Goal: Information Seeking & Learning: Learn about a topic

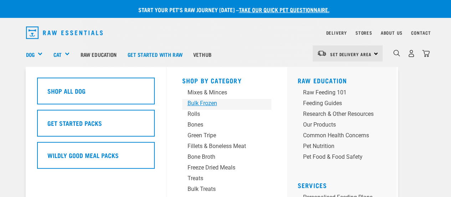
click at [213, 103] on div "Bulk Frozen" at bounding box center [221, 103] width 67 height 9
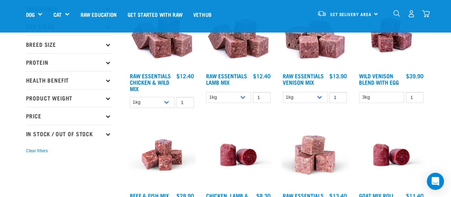
scroll to position [102, 0]
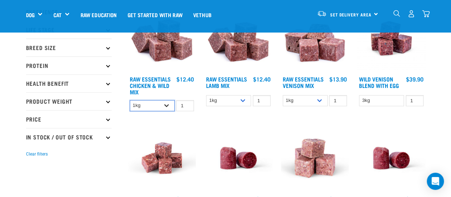
click at [151, 102] on select "1kg 3kg Bulk (10kg)" at bounding box center [152, 105] width 45 height 11
click at [130, 100] on select "1kg 3kg Bulk (10kg)" at bounding box center [152, 105] width 45 height 11
drag, startPoint x: 148, startPoint y: 105, endPoint x: 148, endPoint y: 110, distance: 4.3
click at [148, 105] on select "1kg 3kg Bulk (10kg)" at bounding box center [152, 105] width 45 height 11
select select "14881"
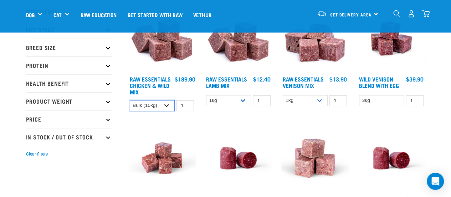
click at [130, 100] on select "1kg 3kg Bulk (10kg)" at bounding box center [152, 105] width 45 height 11
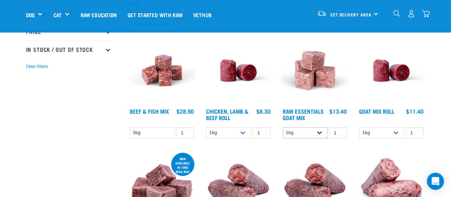
scroll to position [191, 0]
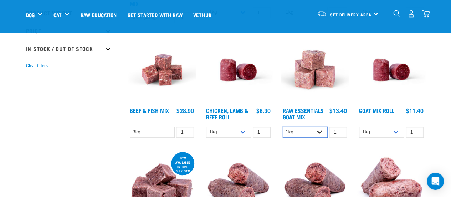
click at [320, 128] on select "1kg 3kg" at bounding box center [305, 131] width 45 height 11
select select "337219"
click at [283, 126] on select "1kg 3kg" at bounding box center [305, 131] width 45 height 11
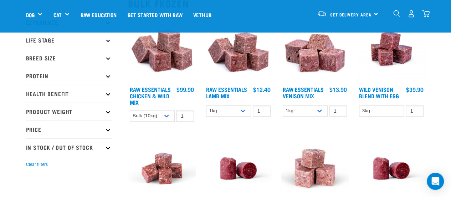
scroll to position [92, 0]
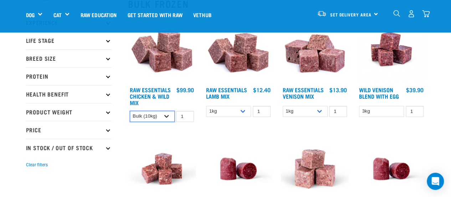
click at [168, 115] on select "1kg 3kg Bulk (10kg)" at bounding box center [152, 116] width 45 height 11
select select "709"
click at [130, 111] on select "1kg 3kg Bulk (10kg)" at bounding box center [152, 116] width 45 height 11
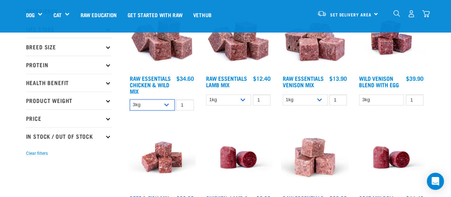
scroll to position [103, 0]
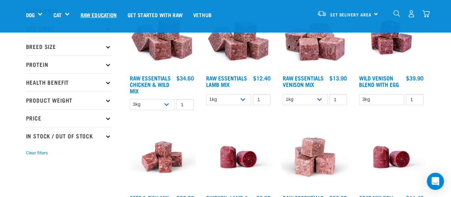
click at [105, 12] on link "Raw Education" at bounding box center [98, 14] width 47 height 29
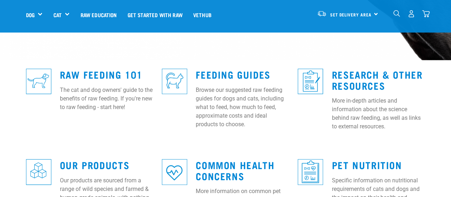
scroll to position [183, 0]
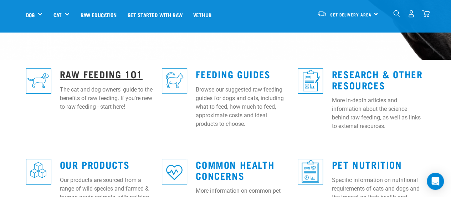
click at [81, 71] on link "Raw Feeding 101" at bounding box center [101, 73] width 83 height 5
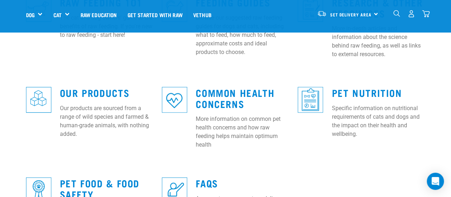
scroll to position [255, 0]
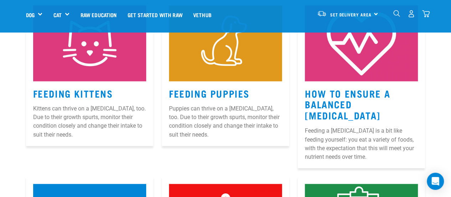
scroll to position [548, 0]
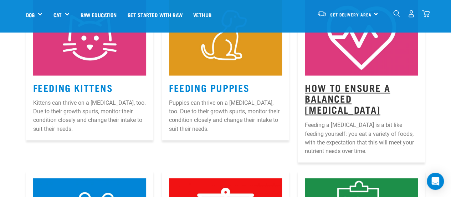
click at [380, 85] on link "How to Ensure a Balanced Raw Diet" at bounding box center [347, 98] width 85 height 27
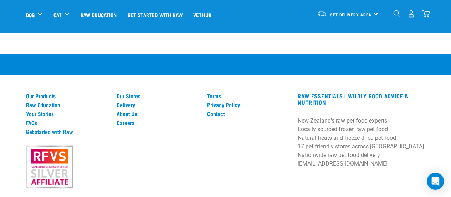
scroll to position [979, 0]
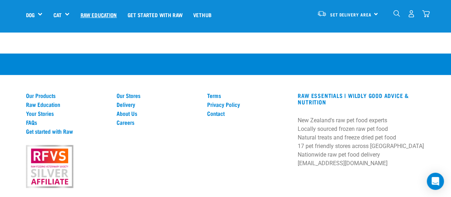
click at [111, 12] on link "Raw Education" at bounding box center [98, 14] width 47 height 29
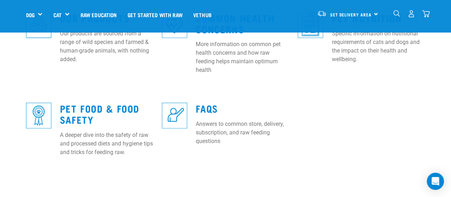
scroll to position [314, 0]
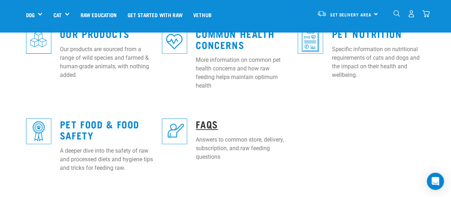
click at [211, 121] on link "FAQs" at bounding box center [207, 123] width 22 height 5
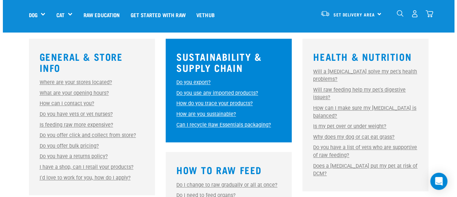
scroll to position [203, 0]
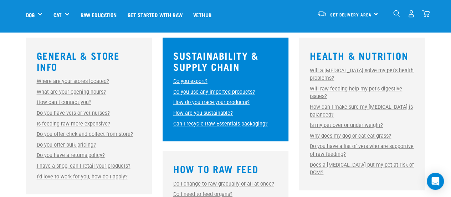
click at [345, 105] on link "How can I make sure my raw diet is balanced?" at bounding box center [361, 111] width 103 height 14
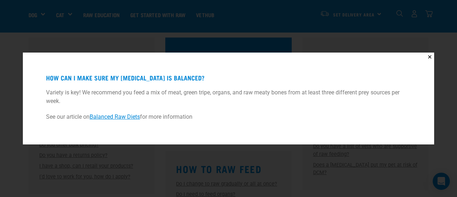
click at [106, 117] on link "Balanced Raw Diets" at bounding box center [115, 116] width 50 height 7
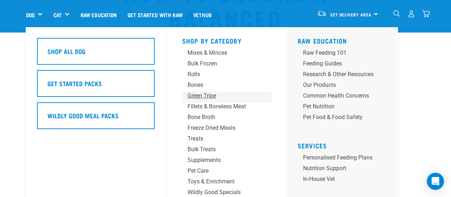
scroll to position [67, 0]
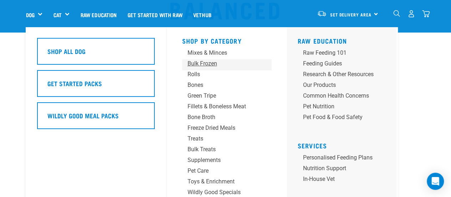
click at [209, 63] on div "Bulk Frozen" at bounding box center [221, 63] width 67 height 9
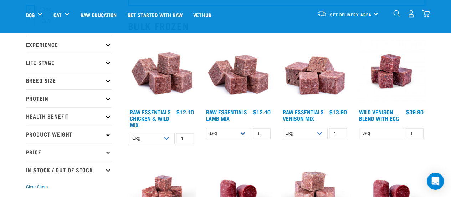
scroll to position [69, 0]
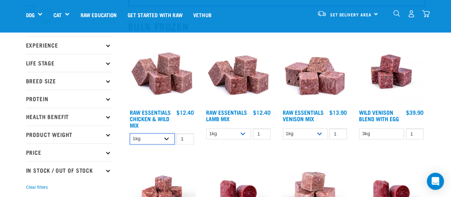
click at [163, 139] on select "1kg 3kg Bulk (10kg)" at bounding box center [152, 138] width 45 height 11
select select "14881"
click at [130, 133] on select "1kg 3kg Bulk (10kg)" at bounding box center [152, 138] width 45 height 11
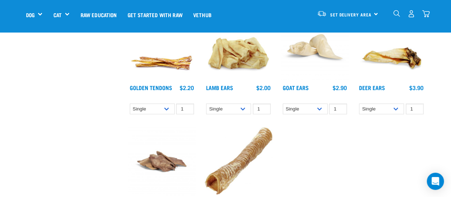
scroll to position [792, 0]
